Goal: Task Accomplishment & Management: Manage account settings

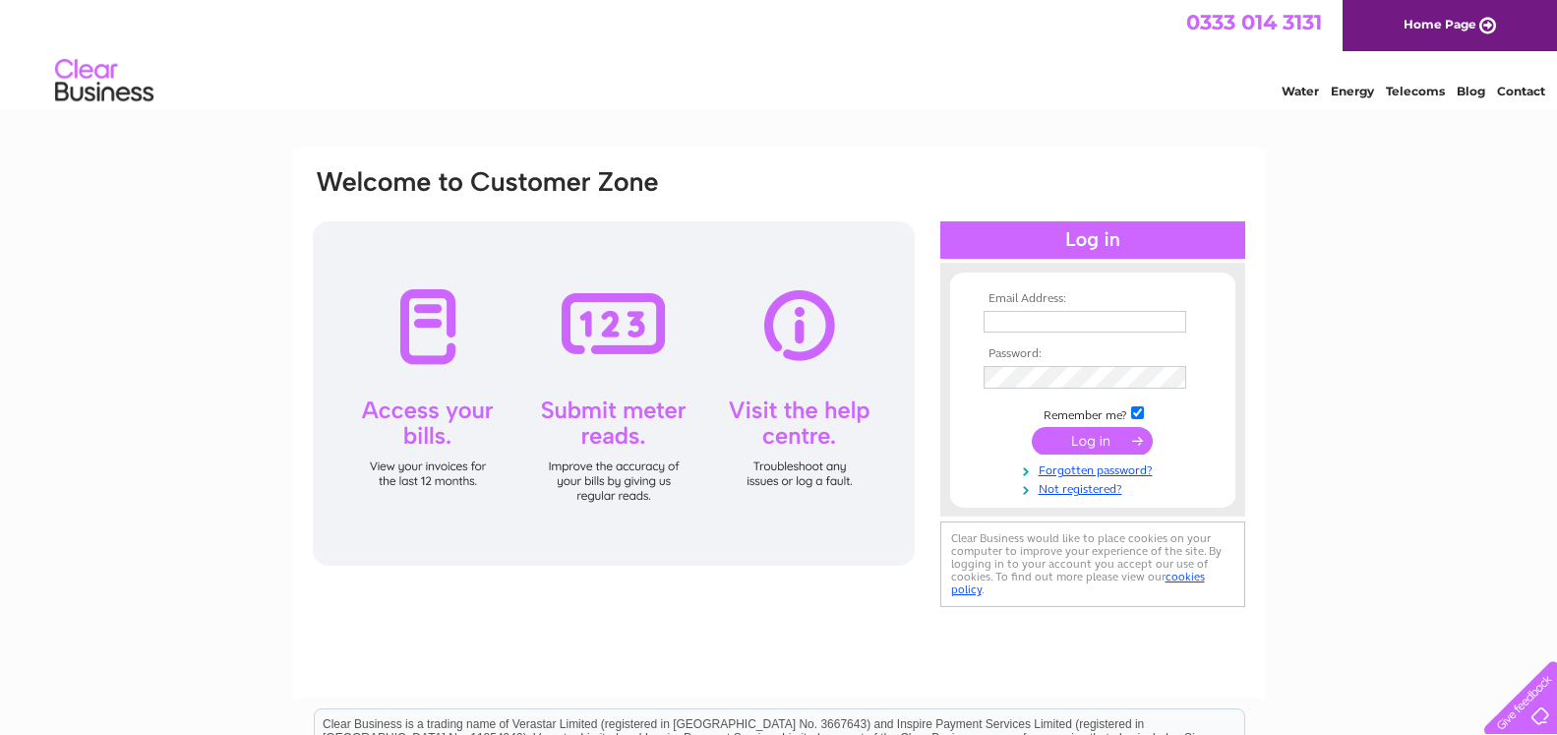
click at [1067, 315] on input "text" at bounding box center [1084, 322] width 203 height 22
type input "accounts.cobra@hotmail.co.uk"
click at [1091, 461] on tbody "Email Address: accounts.cobra@hotmail.co.uk Password: Remember me?" at bounding box center [1092, 395] width 228 height 207
click at [1108, 450] on input "submit" at bounding box center [1092, 441] width 121 height 28
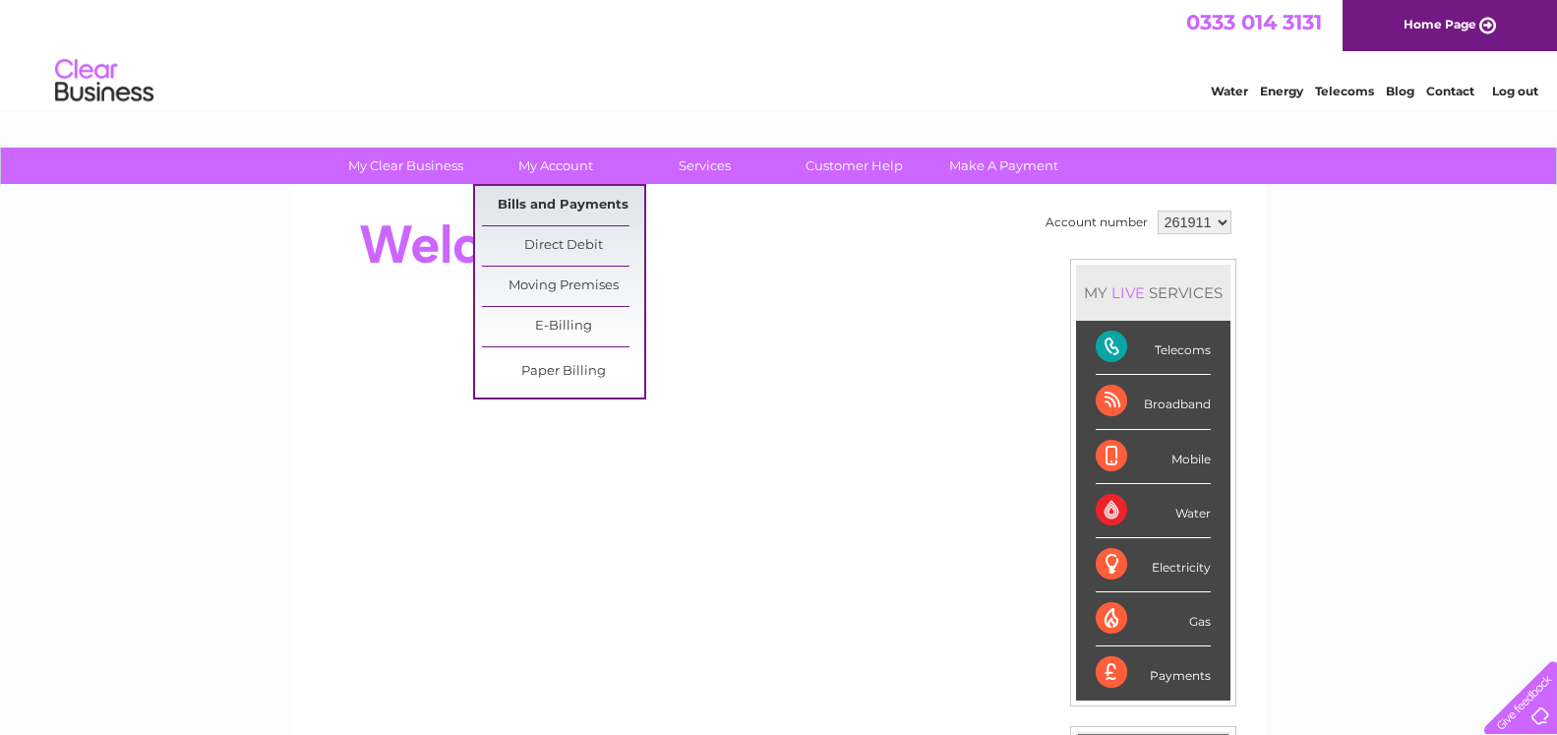
click at [557, 206] on link "Bills and Payments" at bounding box center [563, 205] width 162 height 39
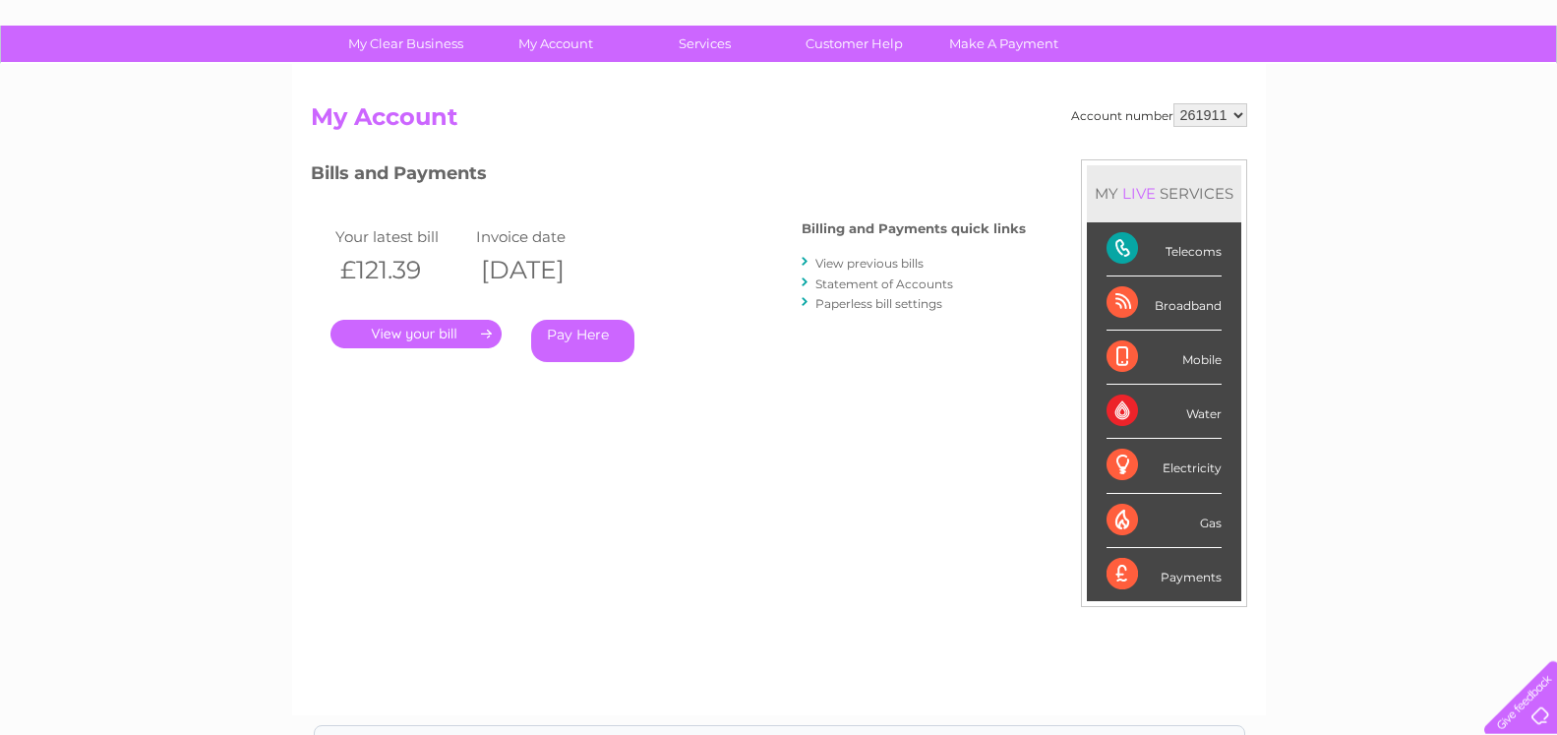
scroll to position [134, 0]
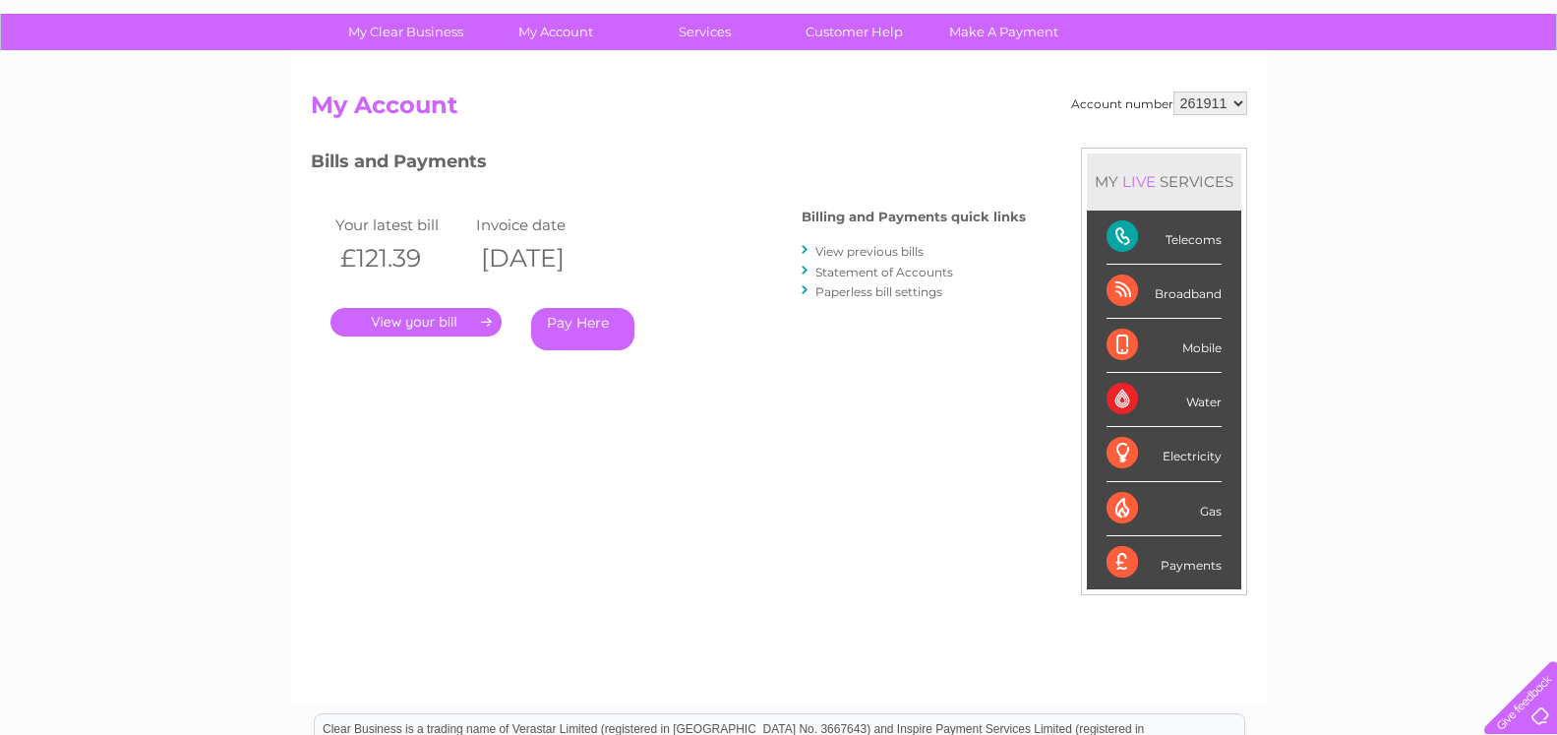
click at [443, 329] on link "." at bounding box center [415, 322] width 171 height 29
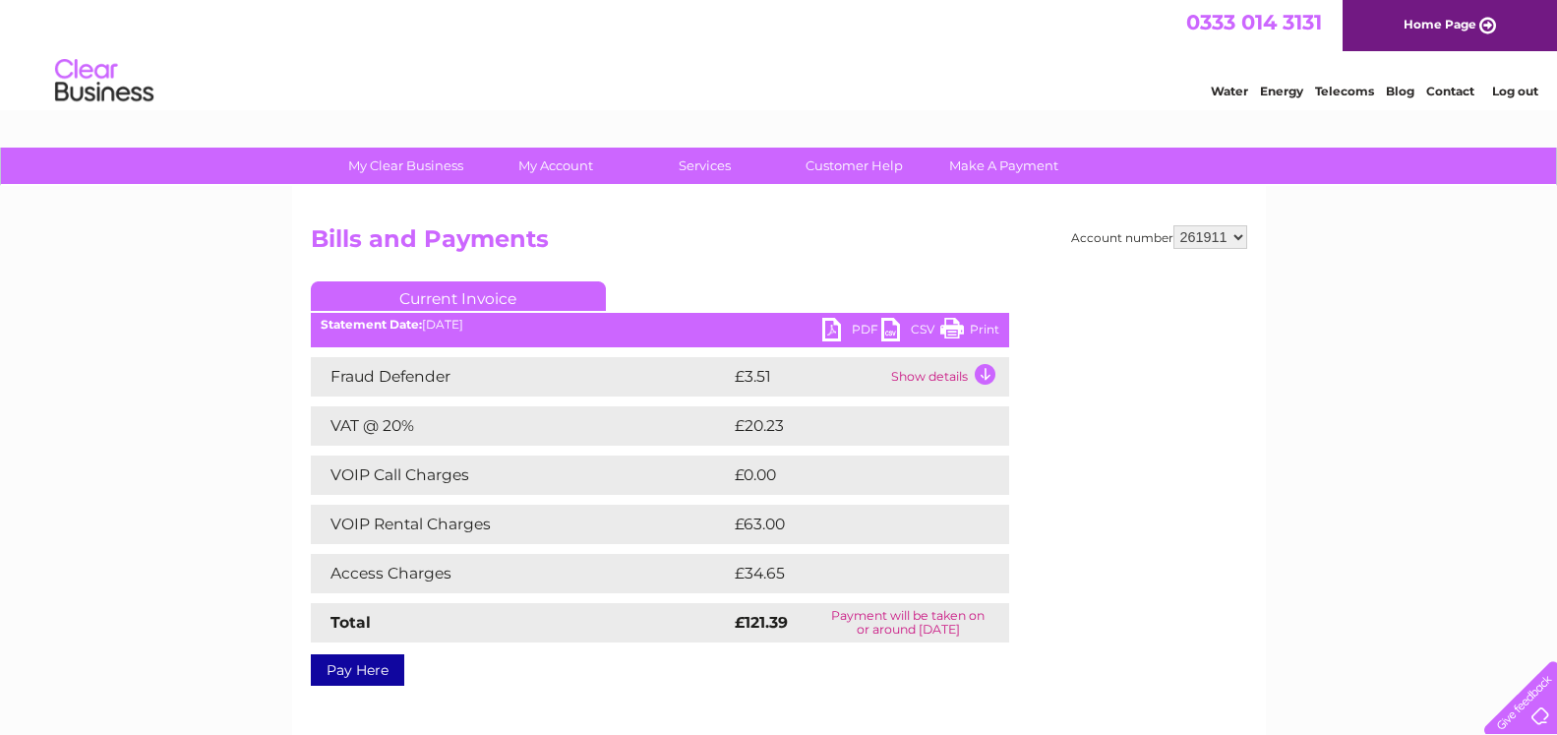
click at [856, 326] on link "PDF" at bounding box center [851, 332] width 59 height 29
